Goal: Information Seeking & Learning: Learn about a topic

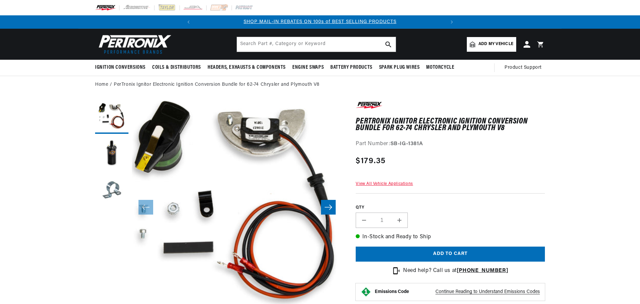
click at [327, 208] on icon "Slide right" at bounding box center [328, 207] width 7 height 5
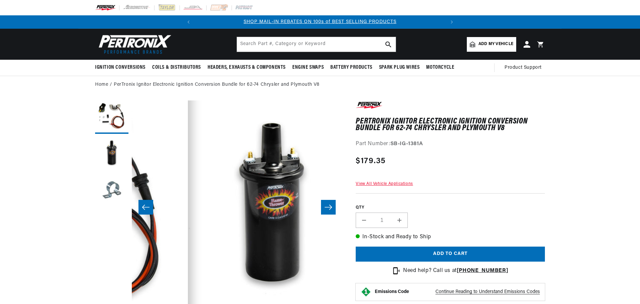
scroll to position [0, 211]
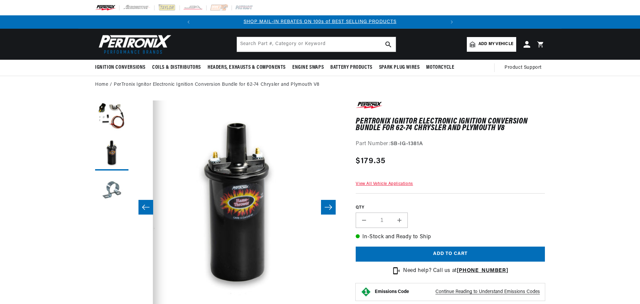
click at [328, 208] on icon "Slide right" at bounding box center [328, 207] width 7 height 5
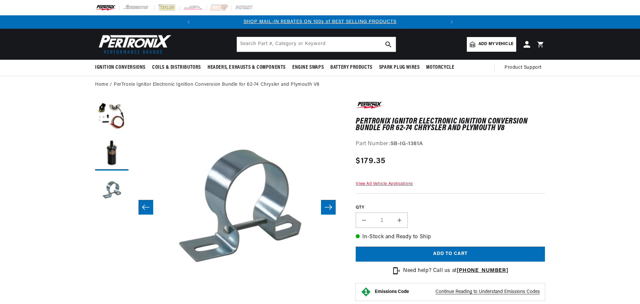
scroll to position [0, 422]
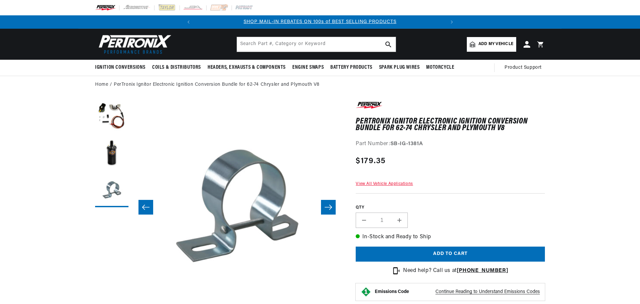
click at [328, 208] on icon "Slide right" at bounding box center [328, 207] width 8 height 7
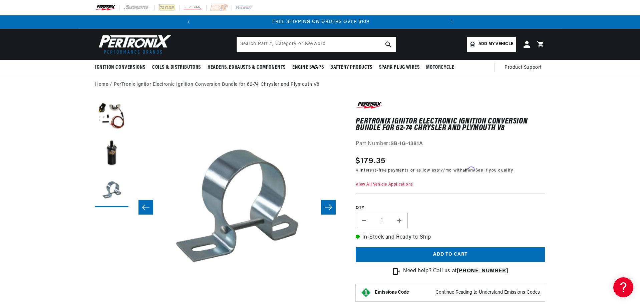
click at [328, 208] on icon "Slide right" at bounding box center [328, 207] width 8 height 7
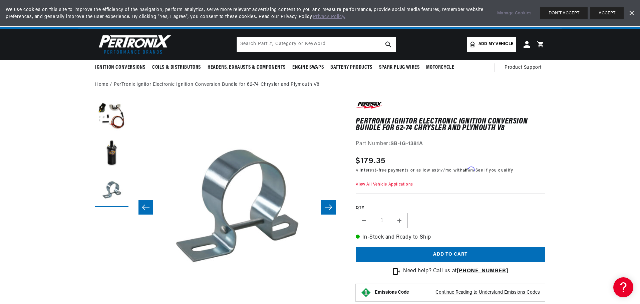
click at [144, 205] on icon "Slide left" at bounding box center [146, 207] width 8 height 7
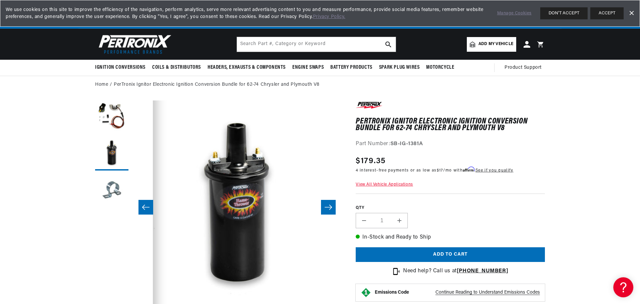
click at [144, 205] on icon "Slide left" at bounding box center [146, 207] width 8 height 7
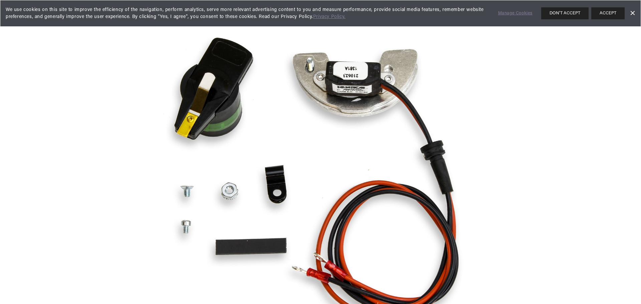
scroll to position [0, 249]
